Goal: Task Accomplishment & Management: Use online tool/utility

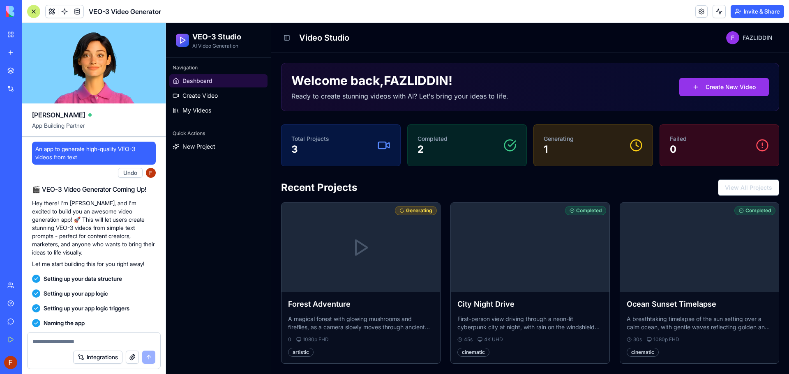
scroll to position [186, 0]
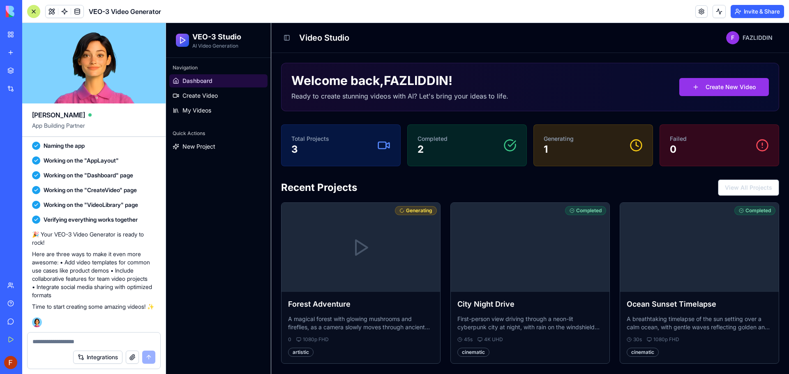
click at [80, 342] on textarea at bounding box center [93, 342] width 123 height 8
click at [207, 96] on span "Create Video" at bounding box center [199, 96] width 35 height 8
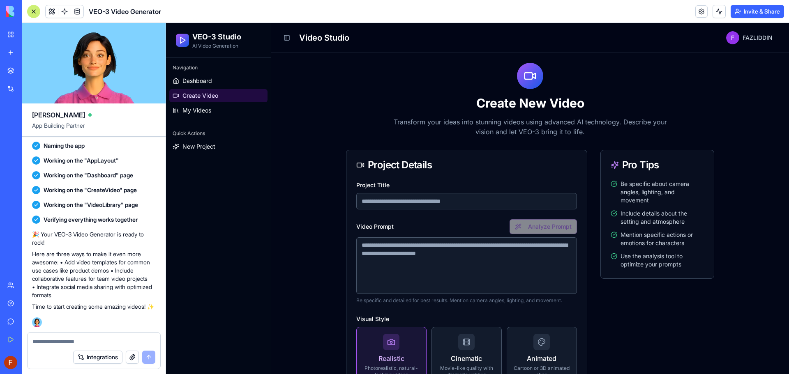
click at [221, 74] on div "Navigation" at bounding box center [218, 67] width 98 height 13
click at [221, 78] on link "Dashboard" at bounding box center [218, 80] width 98 height 13
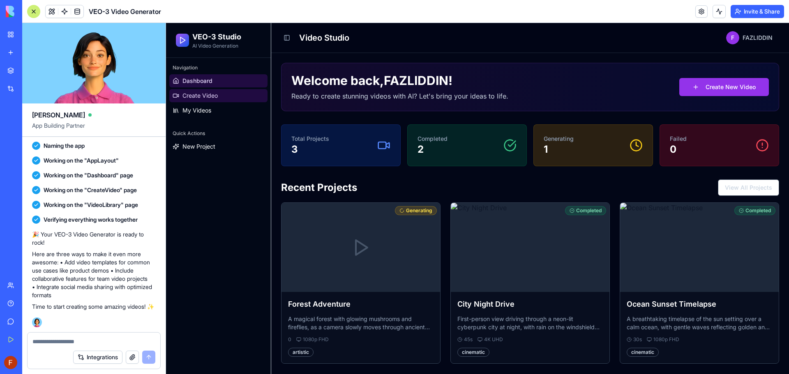
click at [223, 96] on link "Create Video" at bounding box center [218, 95] width 98 height 13
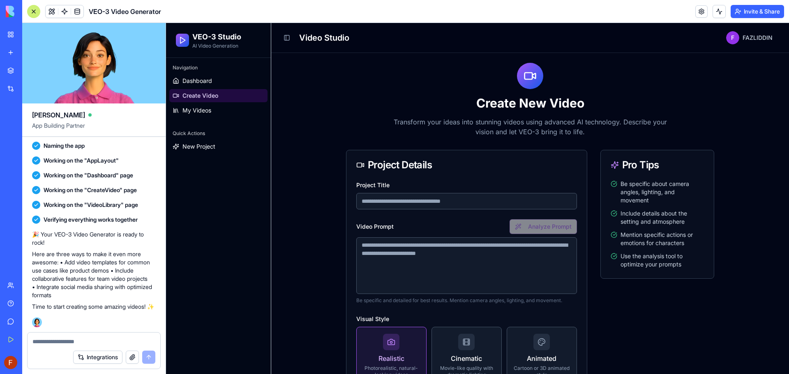
click at [404, 197] on input "Project Title" at bounding box center [466, 201] width 221 height 16
paste input "**********"
type input "**********"
click at [416, 249] on textarea "Video Prompt" at bounding box center [466, 265] width 221 height 57
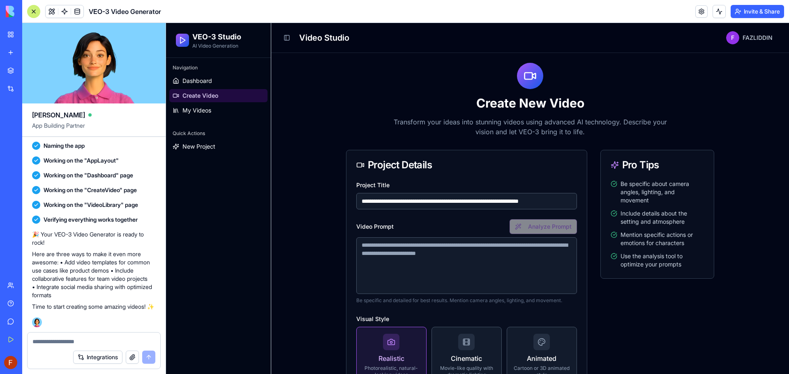
scroll to position [0, 0]
paste textarea "**********"
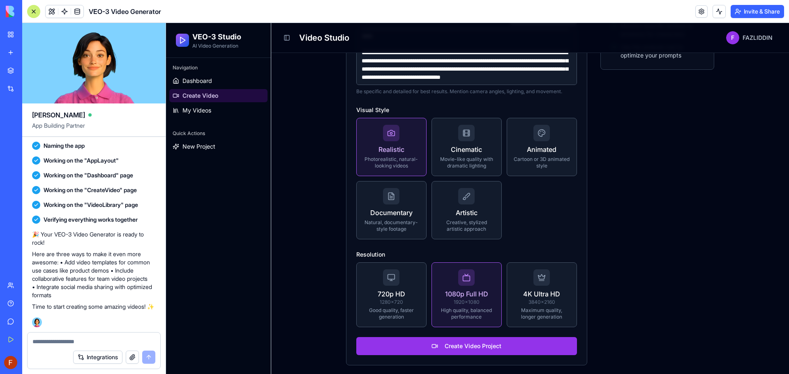
scroll to position [210, 0]
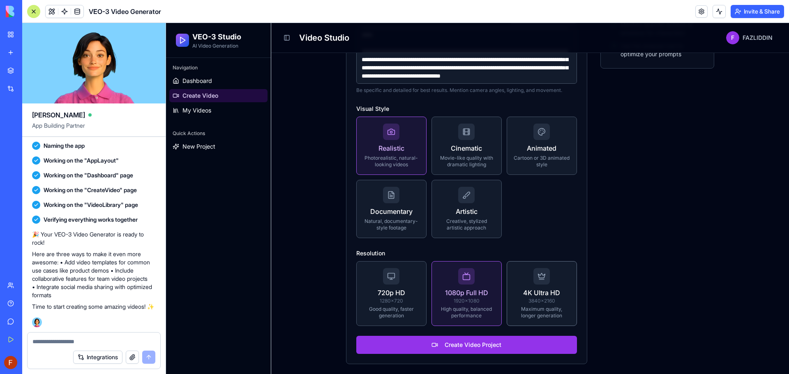
type textarea "**********"
click at [546, 299] on p "3840×2160" at bounding box center [542, 301] width 56 height 7
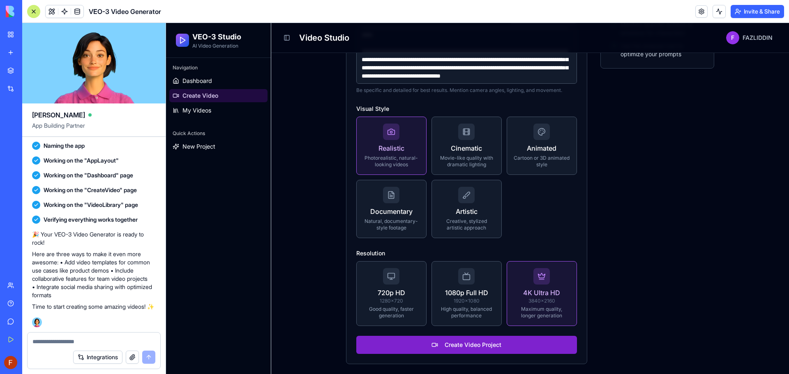
click at [490, 343] on button "Create Video Project" at bounding box center [466, 345] width 221 height 18
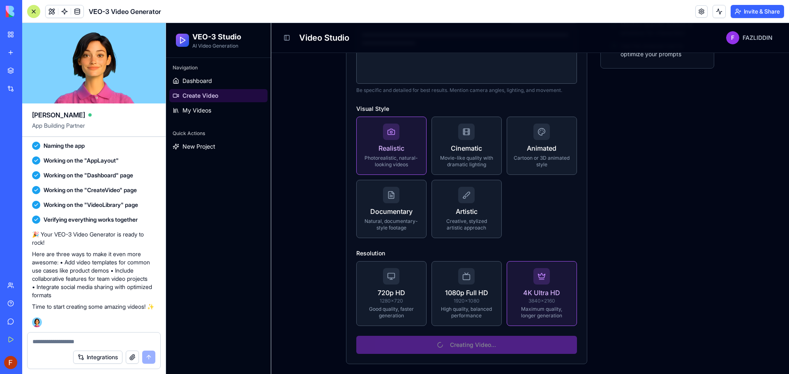
scroll to position [0, 0]
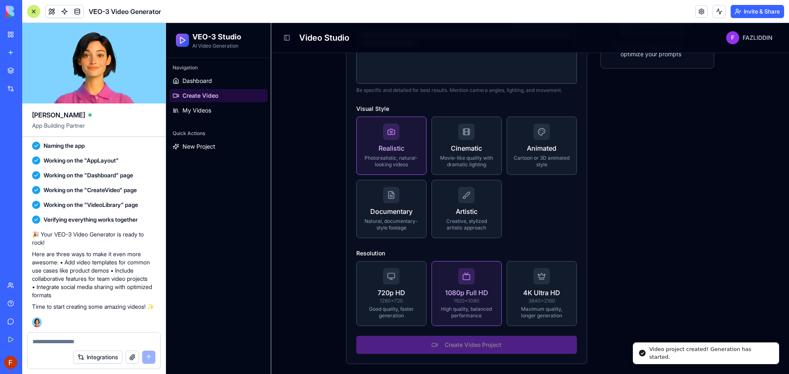
click at [661, 362] on li "Video project created! Generation has started." at bounding box center [706, 354] width 146 height 22
click at [666, 354] on div "Video project created! Generation has started." at bounding box center [710, 354] width 123 height 16
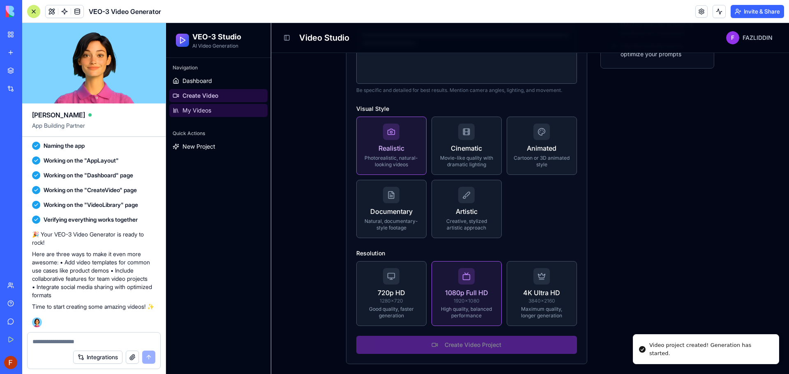
click at [204, 106] on link "My Videos" at bounding box center [218, 110] width 98 height 13
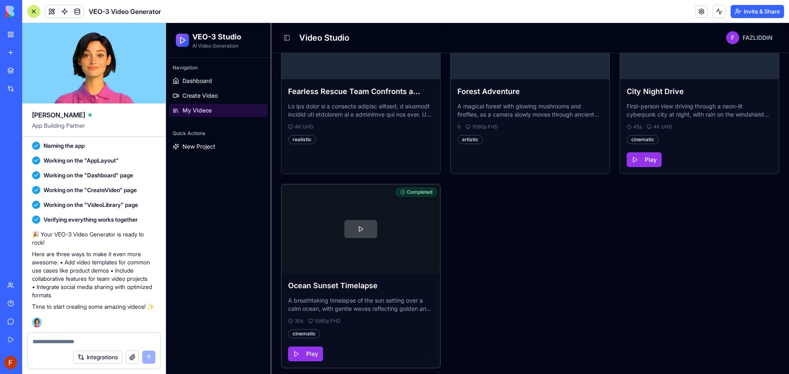
scroll to position [46, 0]
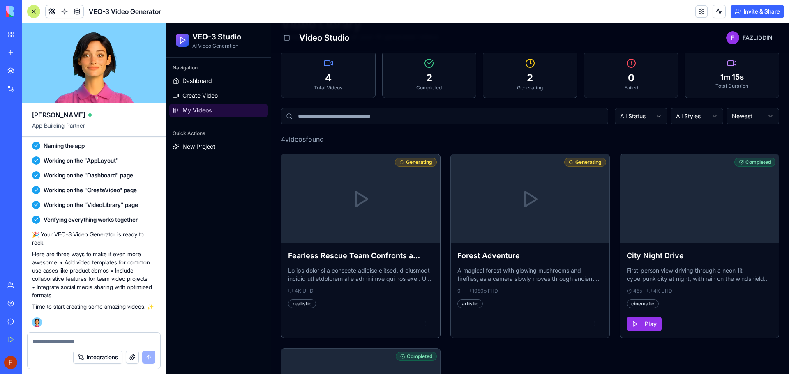
click at [360, 199] on icon at bounding box center [361, 199] width 20 height 20
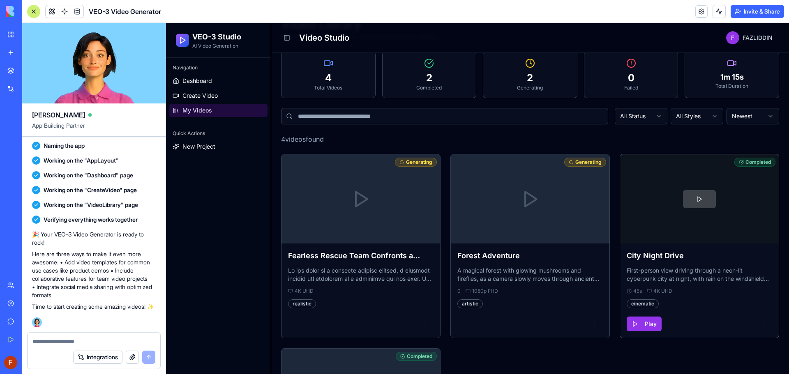
click at [687, 225] on div at bounding box center [699, 198] width 159 height 89
click at [693, 196] on button at bounding box center [699, 199] width 33 height 18
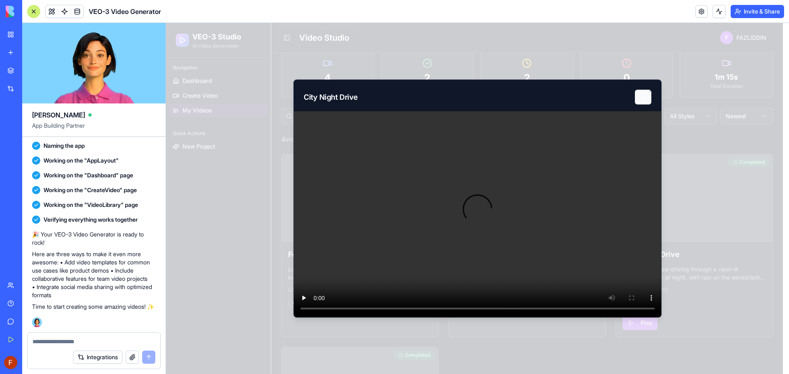
click at [641, 95] on button at bounding box center [643, 97] width 16 height 15
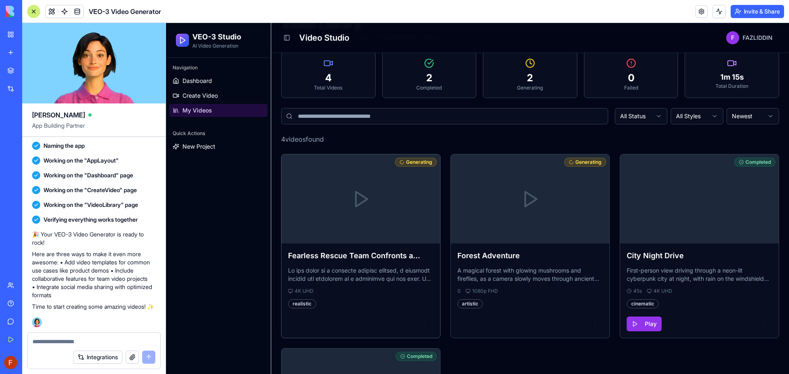
click at [331, 222] on div at bounding box center [360, 198] width 159 height 89
click at [353, 207] on icon at bounding box center [361, 199] width 20 height 20
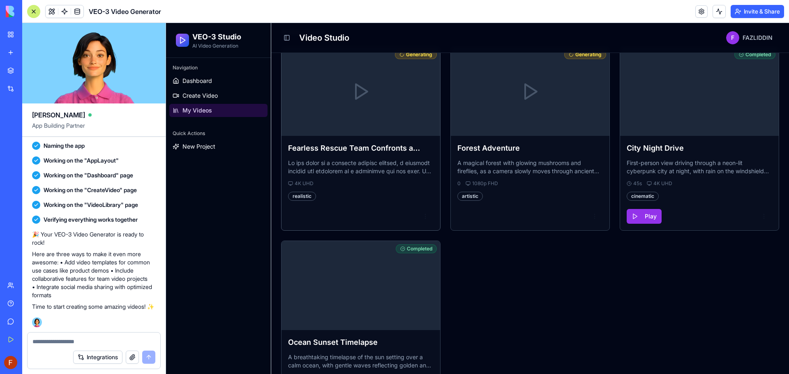
scroll to position [48, 0]
